Goal: Contribute content: Add original content to the website for others to see

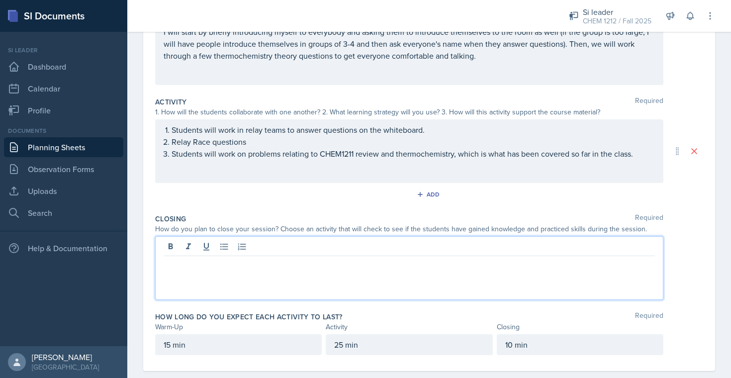
scroll to position [164, 0]
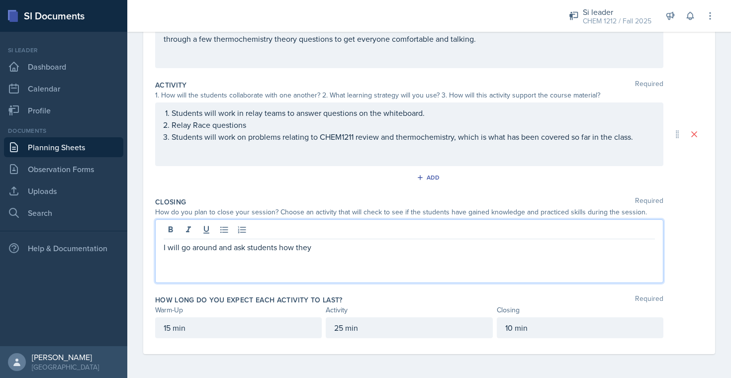
click at [341, 331] on div "25 min" at bounding box center [409, 327] width 167 height 21
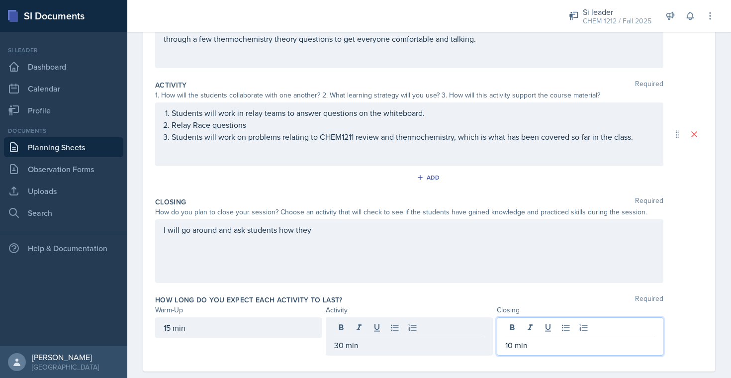
click at [515, 329] on div "10 min" at bounding box center [580, 336] width 167 height 38
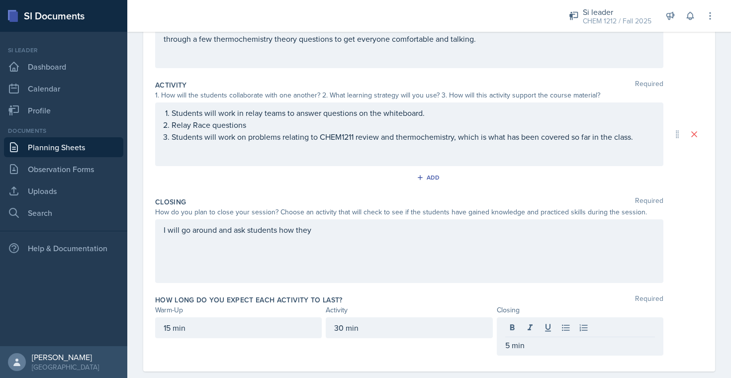
click at [364, 255] on div "I will go around and ask students how they" at bounding box center [409, 251] width 508 height 64
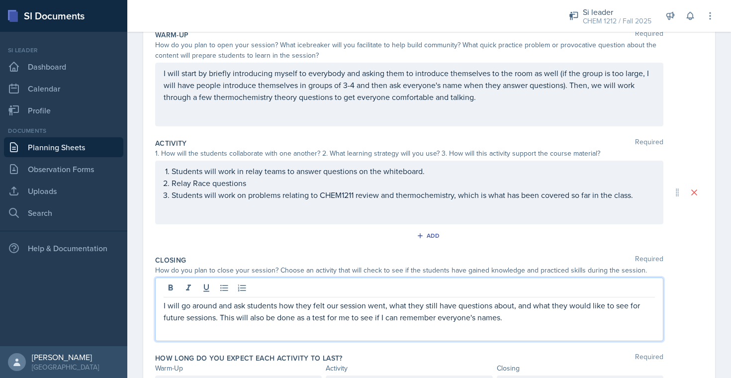
click at [465, 210] on div "Students will work in relay teams to answer questions on the whiteboard. Relay …" at bounding box center [409, 193] width 508 height 64
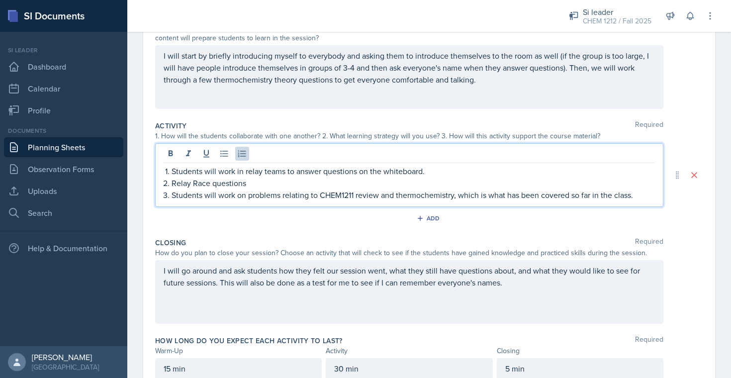
click at [482, 172] on p "Students will work in relay teams to answer questions on the whiteboard." at bounding box center [412, 171] width 483 height 12
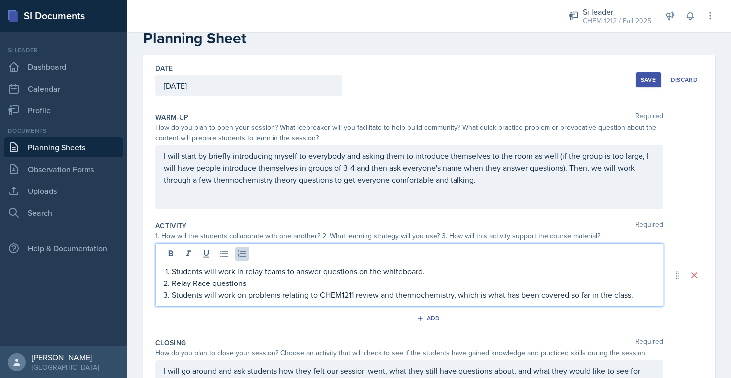
scroll to position [0, 0]
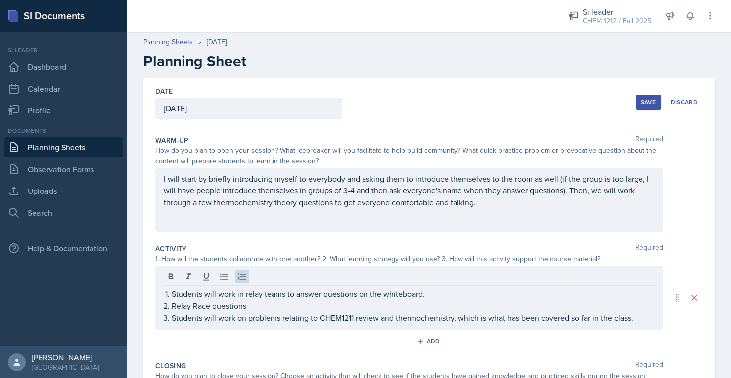
click at [482, 172] on div "I will start by briefly introducing myself to everybody and asking them to intr…" at bounding box center [409, 200] width 508 height 64
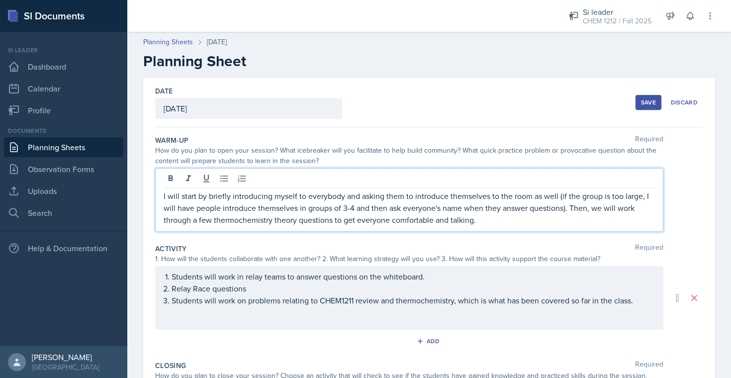
click at [492, 225] on p "I will start by briefly introducing myself to everybody and asking them to intr…" at bounding box center [409, 208] width 491 height 36
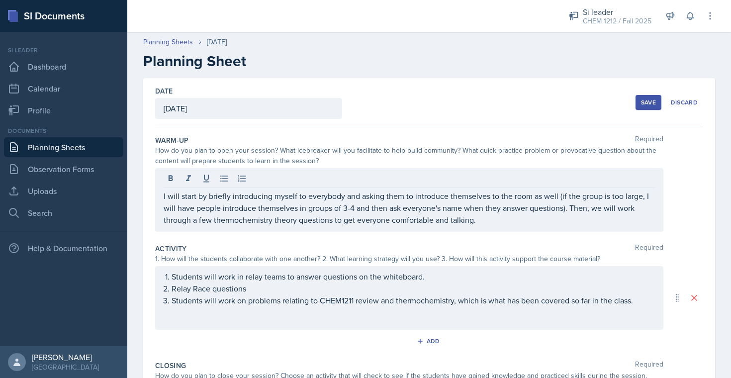
click at [480, 83] on div "Date [DATE] [DATE] 27 28 29 30 31 1 2 3 4 5 6 7 8 9 10 11 12 13 14 15 16 17 18 …" at bounding box center [429, 102] width 548 height 49
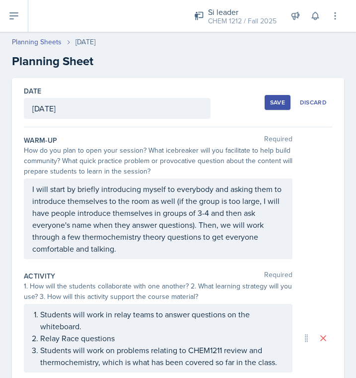
click at [274, 100] on div "Save" at bounding box center [277, 102] width 15 height 8
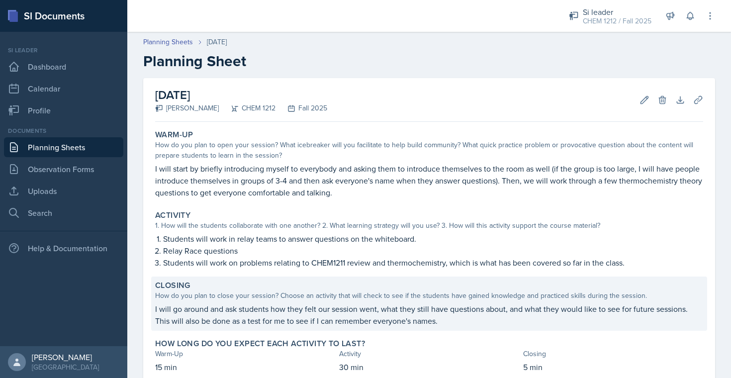
scroll to position [64, 0]
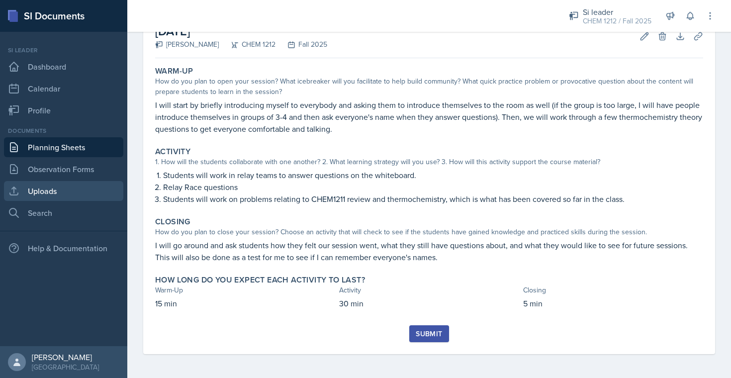
click at [67, 187] on link "Uploads" at bounding box center [63, 191] width 119 height 20
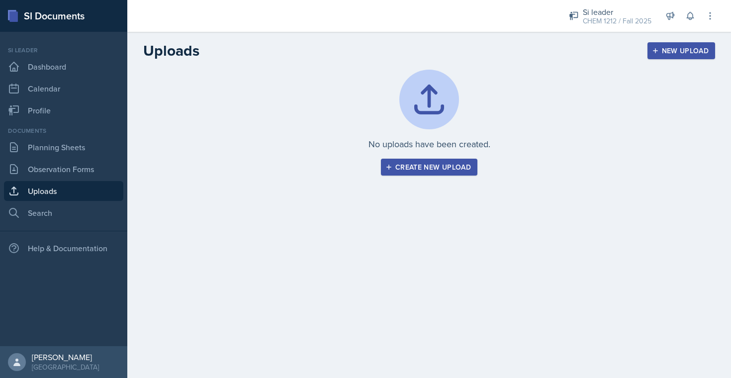
click at [424, 168] on div "Create new upload" at bounding box center [429, 167] width 84 height 8
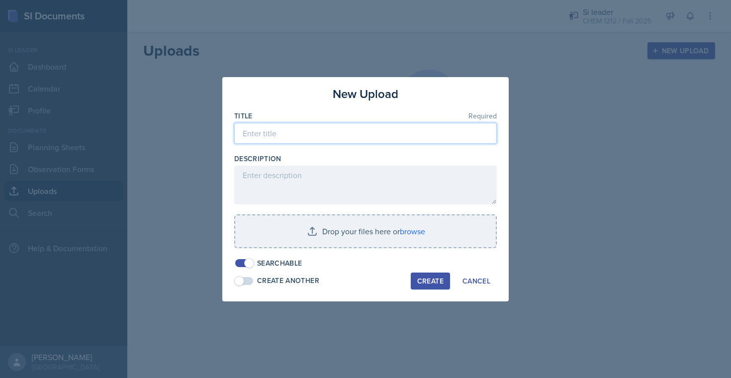
click at [349, 130] on input at bounding box center [365, 133] width 262 height 21
type input "[DATE] ppt"
click at [379, 248] on div at bounding box center [365, 253] width 262 height 10
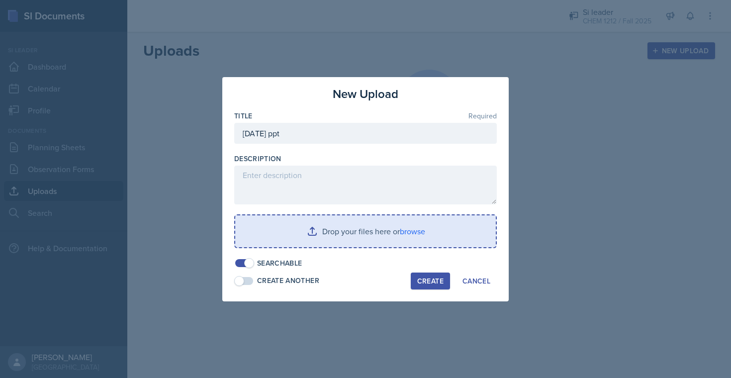
click at [381, 230] on input "file" at bounding box center [365, 231] width 260 height 32
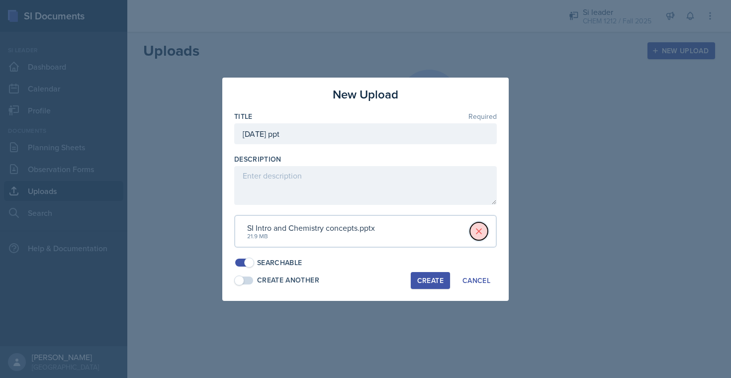
click at [477, 232] on icon at bounding box center [478, 231] width 5 height 5
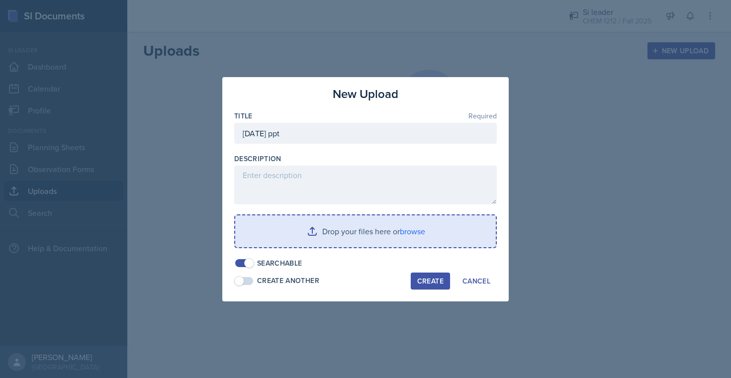
click at [339, 230] on input "file" at bounding box center [365, 231] width 260 height 32
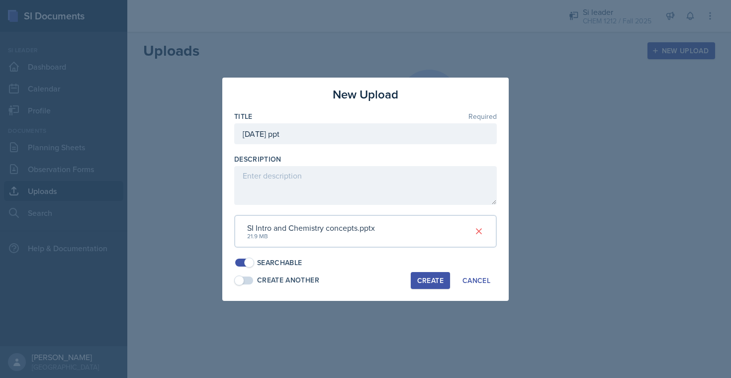
click at [422, 278] on div "Create" at bounding box center [430, 280] width 26 height 8
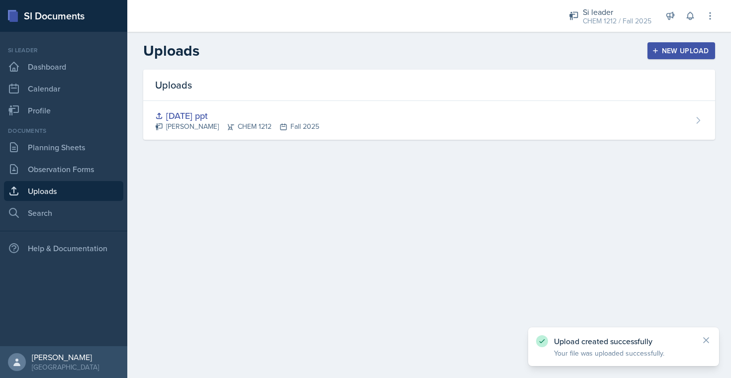
click at [658, 49] on icon "button" at bounding box center [655, 50] width 7 height 7
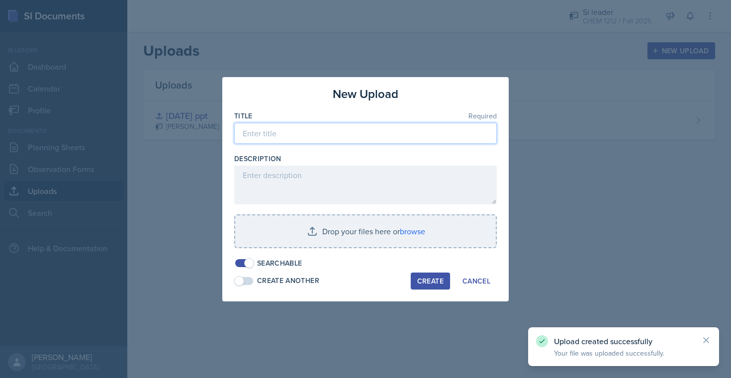
click at [350, 129] on input at bounding box center [365, 133] width 262 height 21
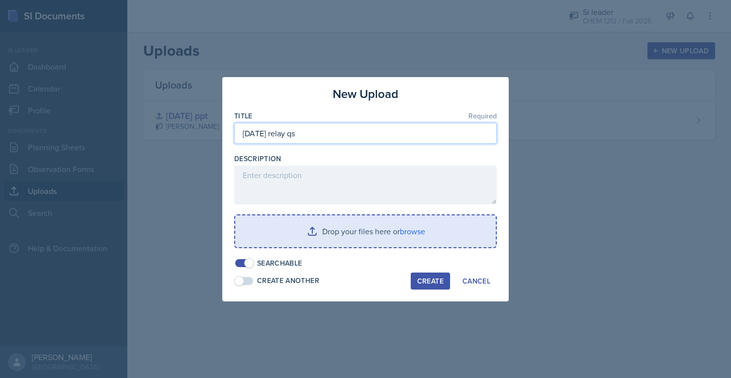
type input "[DATE] relay qs"
click at [342, 218] on input "file" at bounding box center [365, 231] width 260 height 32
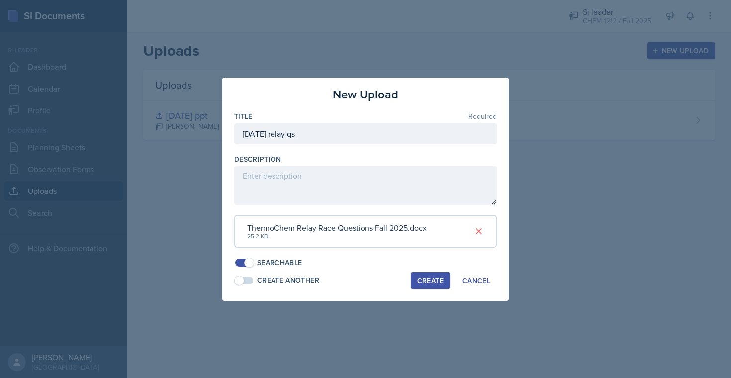
click at [434, 279] on div "Create" at bounding box center [430, 280] width 26 height 8
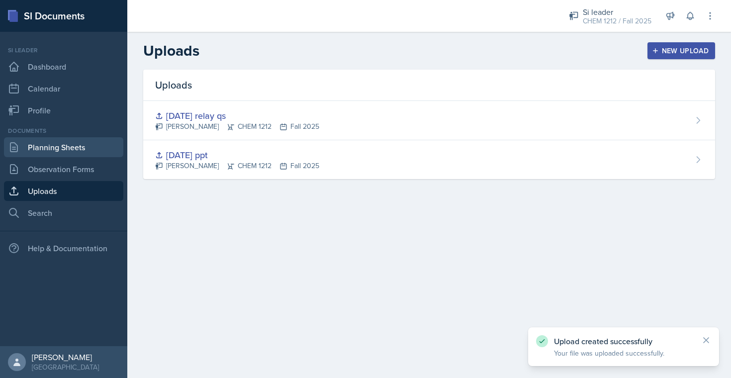
click at [80, 150] on link "Planning Sheets" at bounding box center [63, 147] width 119 height 20
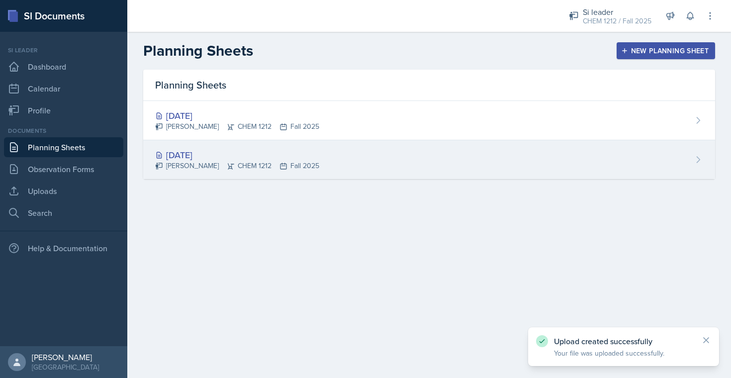
click at [266, 177] on div "[DATE] [PERSON_NAME] CHEM 1212 Fall 2025" at bounding box center [429, 159] width 572 height 39
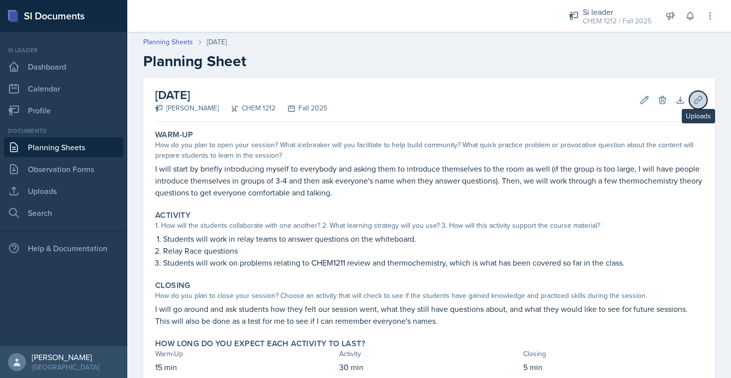
click at [694, 100] on icon at bounding box center [697, 99] width 7 height 7
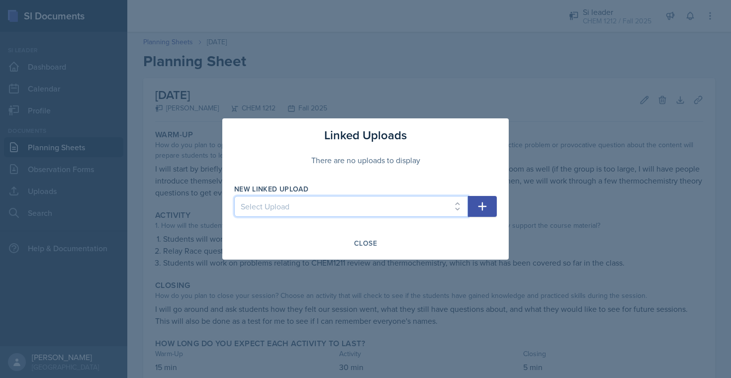
click at [305, 205] on select "Select Upload [DATE] ppt [DATE] relay qs" at bounding box center [351, 206] width 234 height 21
select select "f13dce1c-f39b-4270-8fb8-77df6e055e83"
click at [488, 198] on button "button" at bounding box center [482, 206] width 29 height 21
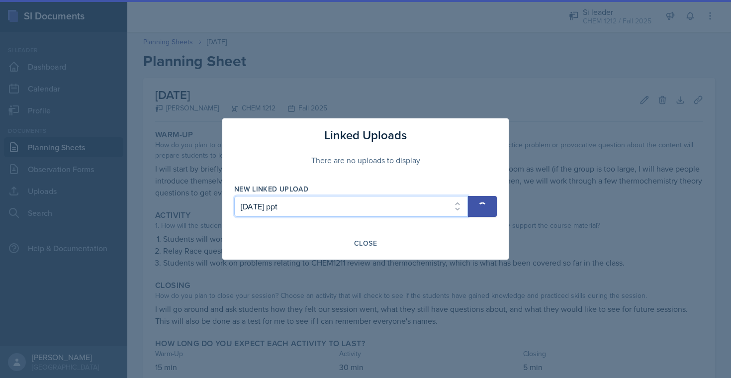
click at [408, 207] on select "Select Upload [DATE] ppt [DATE] relay qs" at bounding box center [351, 206] width 234 height 21
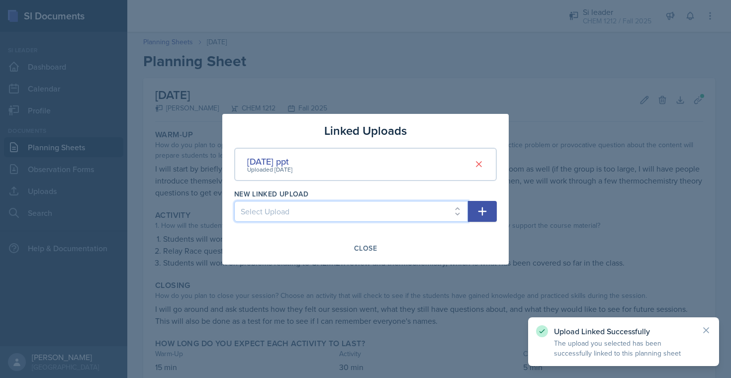
select select "29e85db9-1f2f-402a-aee1-f767b59ff92c"
click at [471, 209] on button "button" at bounding box center [482, 211] width 29 height 21
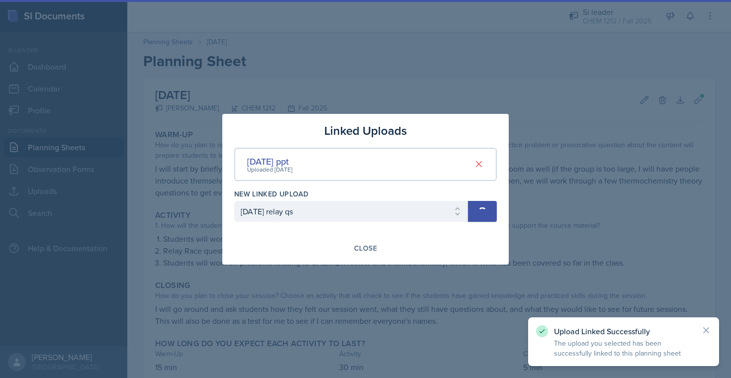
select select
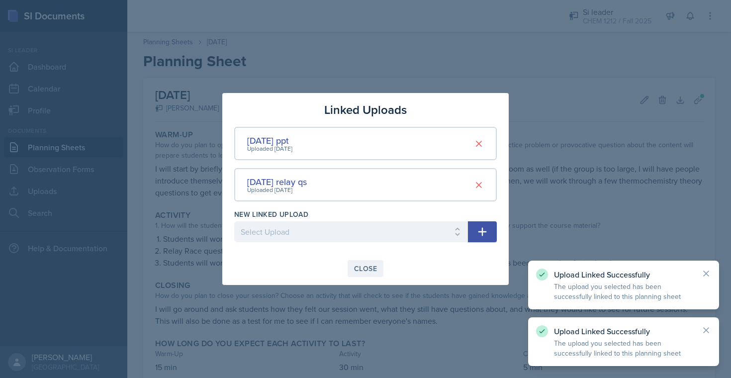
click at [365, 262] on button "Close" at bounding box center [365, 268] width 36 height 17
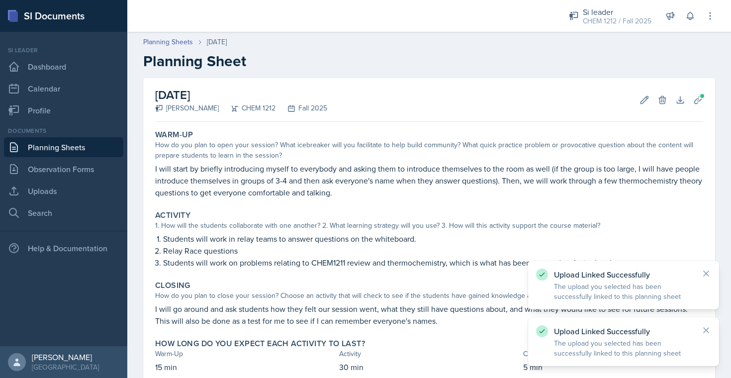
scroll to position [64, 0]
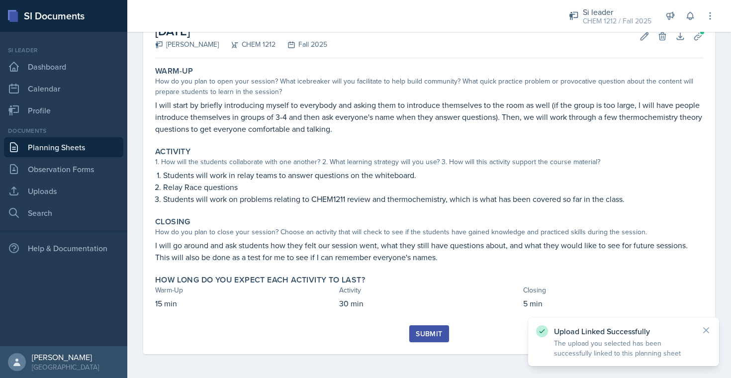
click at [424, 331] on div "Submit" at bounding box center [429, 334] width 26 height 8
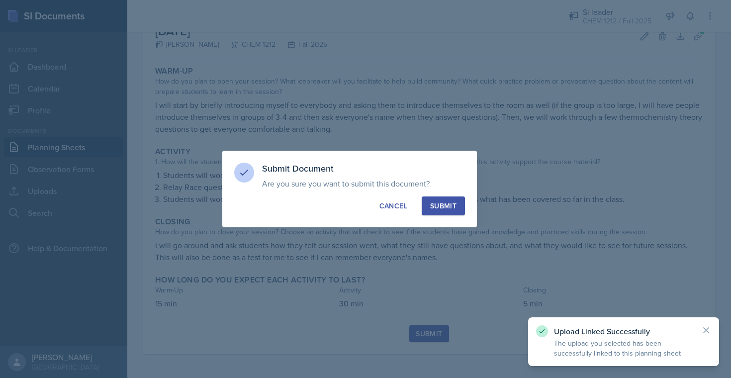
click at [449, 196] on button "Submit" at bounding box center [443, 205] width 43 height 19
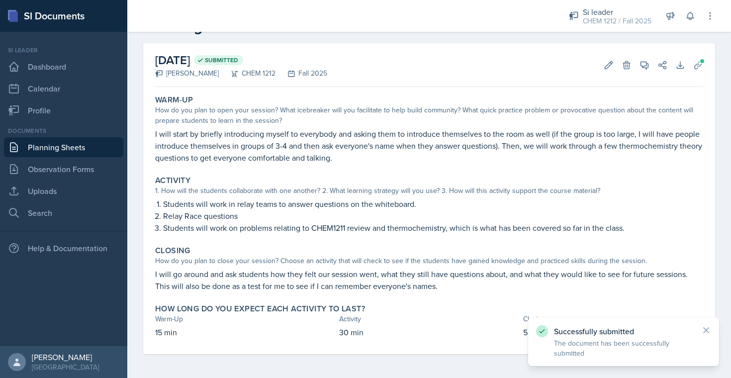
scroll to position [0, 0]
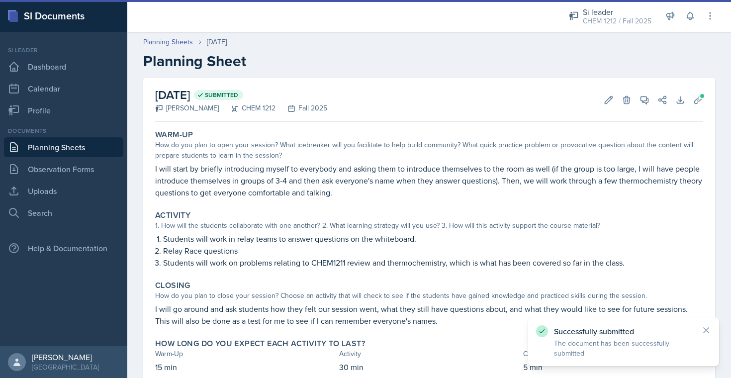
click at [42, 142] on link "Planning Sheets" at bounding box center [63, 147] width 119 height 20
